Goal: Task Accomplishment & Management: Complete application form

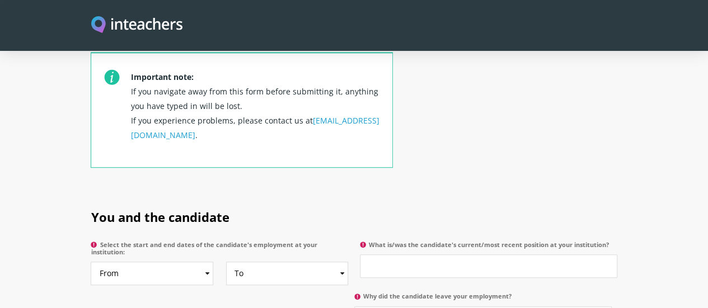
scroll to position [504, 0]
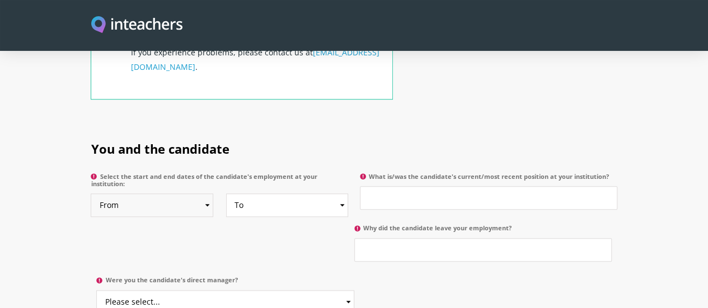
click at [180, 194] on select "From 2025 2024 2023 2022 2021 2020 2019 2018 2017 2016 2015 2014 2013 2012 2011…" at bounding box center [152, 206] width 123 height 24
select select "2021"
click at [91, 194] on select "From 2025 2024 2023 2022 2021 2020 2019 2018 2017 2016 2015 2014 2013 2012 2011…" at bounding box center [152, 206] width 123 height 24
click at [340, 194] on select "To Currently 2025 2024 2023 2022 2021 2020 2019 2018 2017 2016 2015 2014 2013 2…" at bounding box center [287, 206] width 123 height 24
select select "2023"
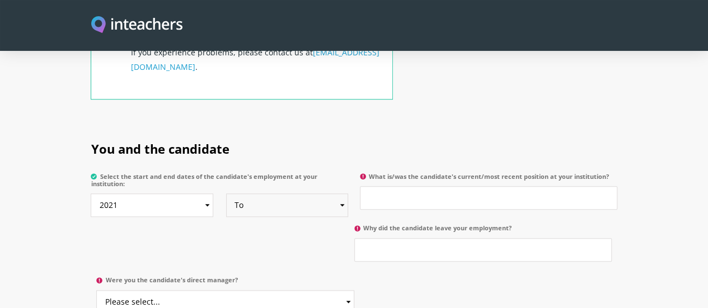
click at [226, 194] on select "To Currently 2025 2024 2023 2022 2021 2020 2019 2018 2017 2016 2015 2014 2013 2…" at bounding box center [287, 206] width 123 height 24
click at [396, 186] on input "What is/was the candidate's current/most recent position at your institution?" at bounding box center [488, 198] width 257 height 24
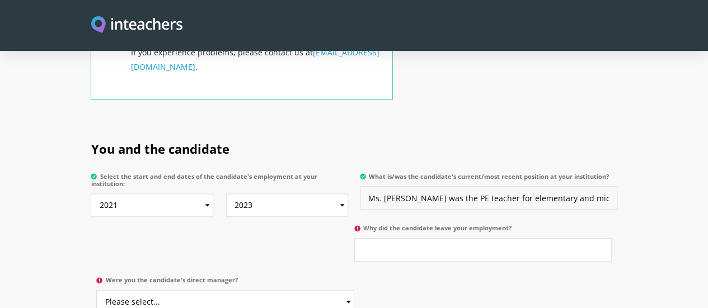
drag, startPoint x: 396, startPoint y: 165, endPoint x: 453, endPoint y: 217, distance: 76.9
click at [453, 168] on div "Select the start and end dates of the candidate's employment at your institutio…" at bounding box center [354, 168] width 526 height 0
click at [473, 186] on input "Ms. [PERSON_NAME] was the PE teacher for elementary and middle school students." at bounding box center [488, 198] width 257 height 24
type input "Ms. [PERSON_NAME] was the PE teacher for elementary and middle school students."
click at [504, 125] on h2 "You and the candidate" at bounding box center [354, 147] width 526 height 44
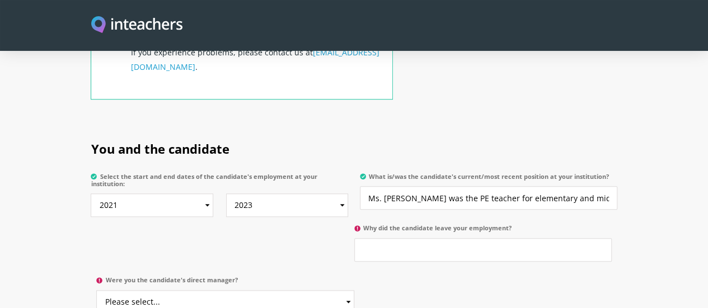
drag, startPoint x: 504, startPoint y: 95, endPoint x: 518, endPoint y: 116, distance: 25.8
click at [518, 125] on h2 "You and the candidate" at bounding box center [354, 147] width 526 height 44
